Goal: Task Accomplishment & Management: Manage account settings

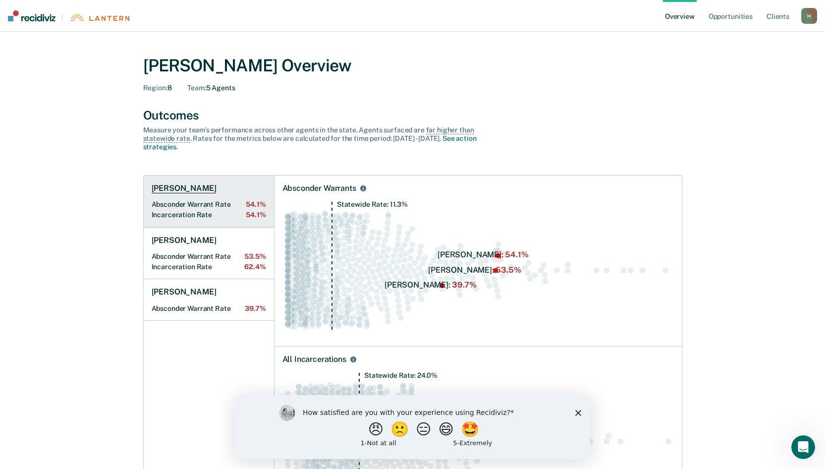
click at [229, 190] on link "[PERSON_NAME] Absconder Warrant Rate 54.1% Incarceration Rate 54.1%" at bounding box center [209, 201] width 130 height 52
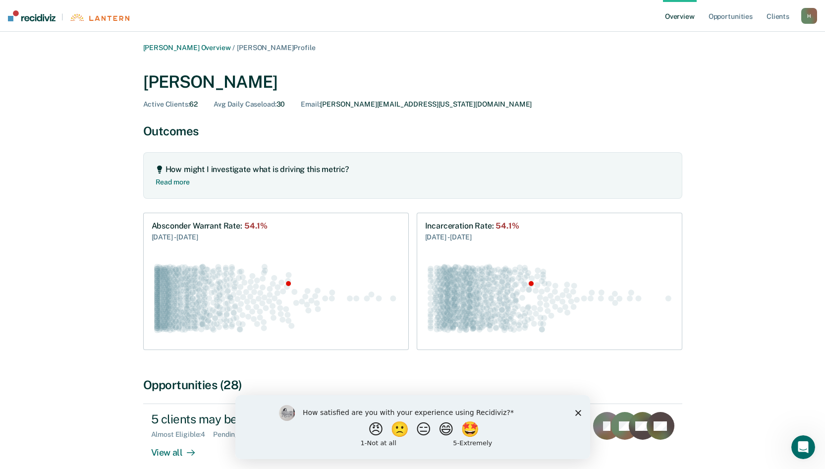
click at [687, 18] on link "Overview" at bounding box center [680, 16] width 34 height 32
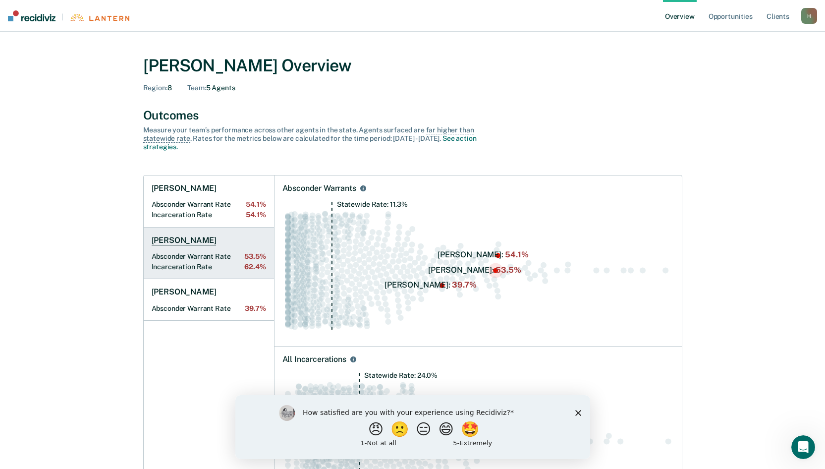
click at [200, 254] on Rate "Absconder Warrant Rate 53.5%" at bounding box center [209, 256] width 115 height 8
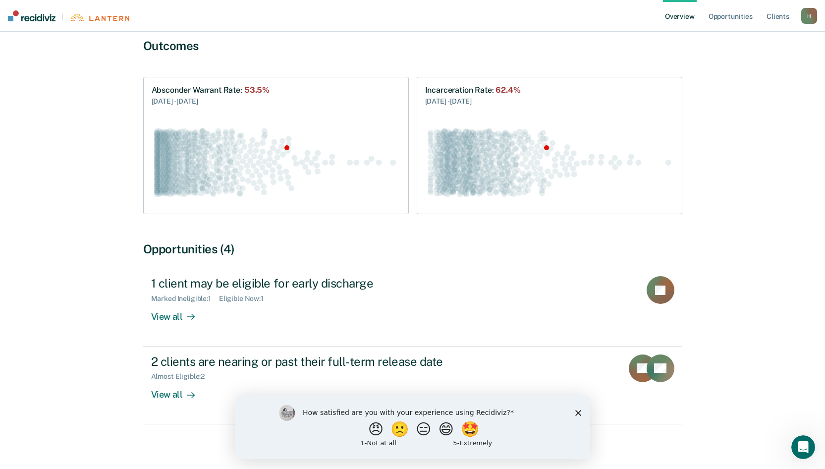
scroll to position [92, 0]
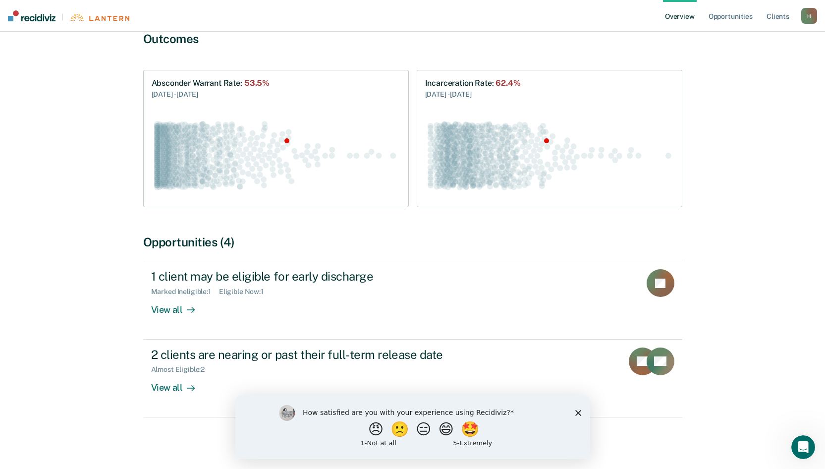
click at [579, 412] on icon "Close survey" at bounding box center [578, 412] width 6 height 6
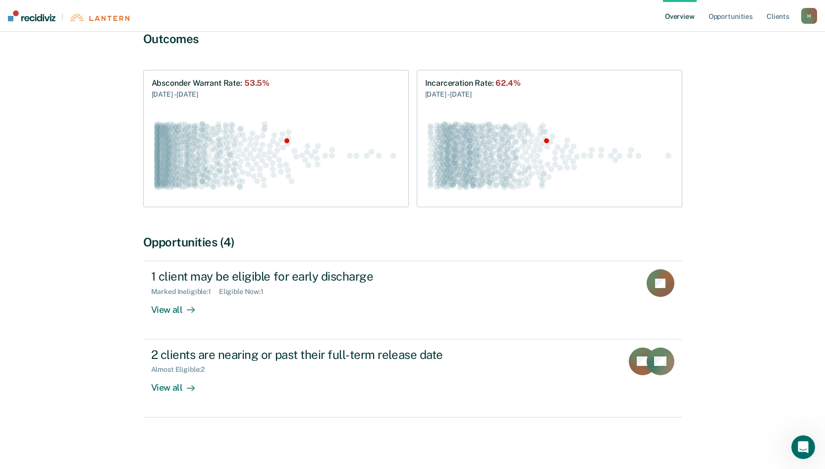
scroll to position [0, 0]
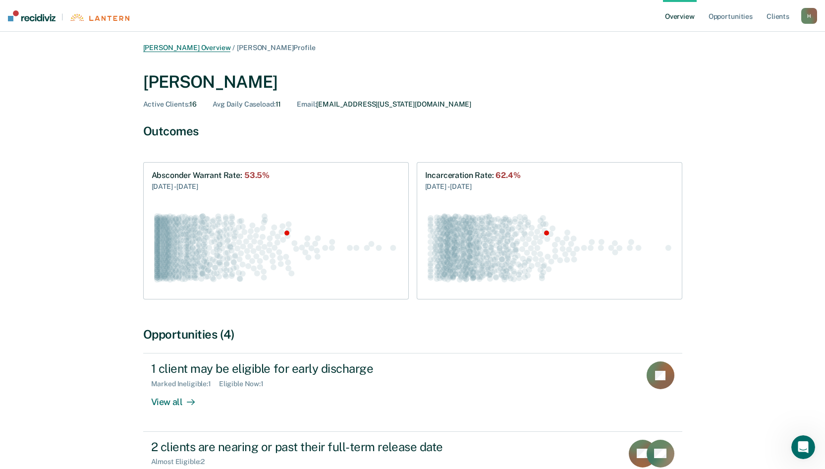
click at [185, 47] on link "[PERSON_NAME] Overview" at bounding box center [187, 48] width 88 height 8
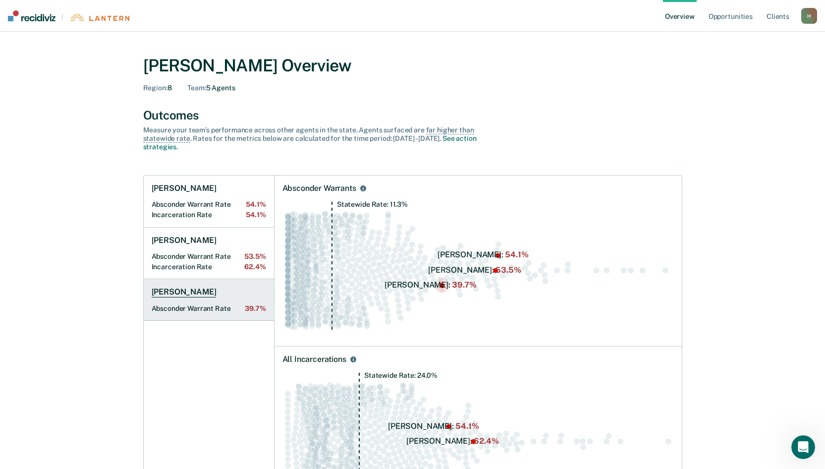
click at [194, 295] on h1 "[PERSON_NAME]" at bounding box center [184, 292] width 65 height 10
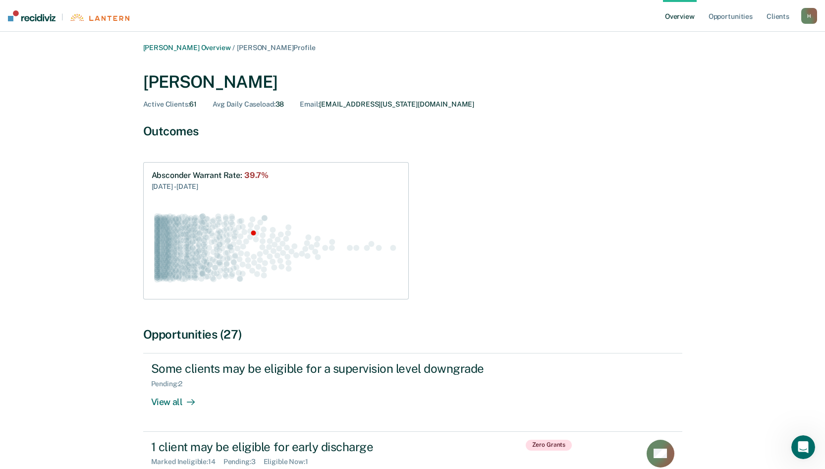
click at [813, 15] on div "H" at bounding box center [810, 16] width 16 height 16
click at [735, 60] on link "Log Out" at bounding box center [770, 64] width 80 height 8
